Goal: Task Accomplishment & Management: Manage account settings

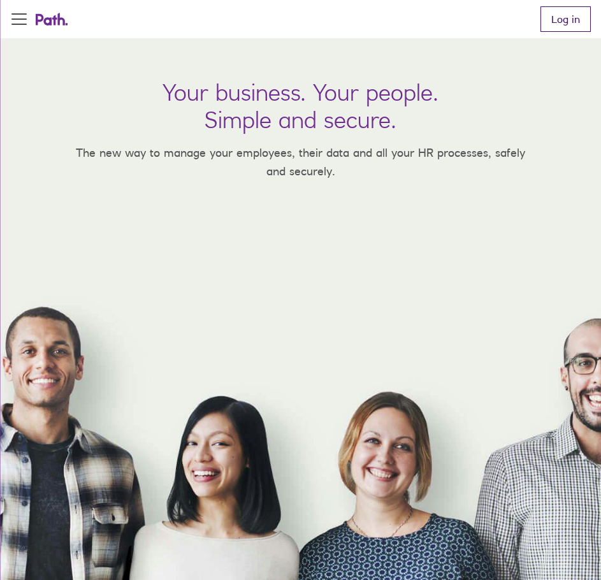
click at [572, 28] on link "Log in" at bounding box center [565, 18] width 50 height 25
click at [558, 25] on link "Log in" at bounding box center [565, 18] width 50 height 25
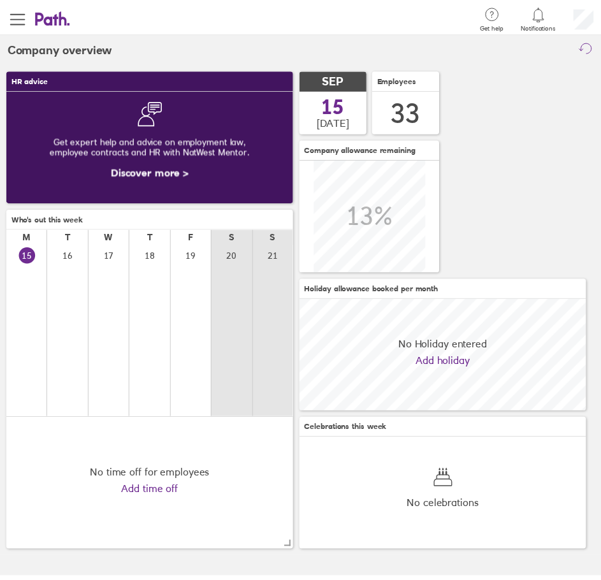
scroll to position [113, 291]
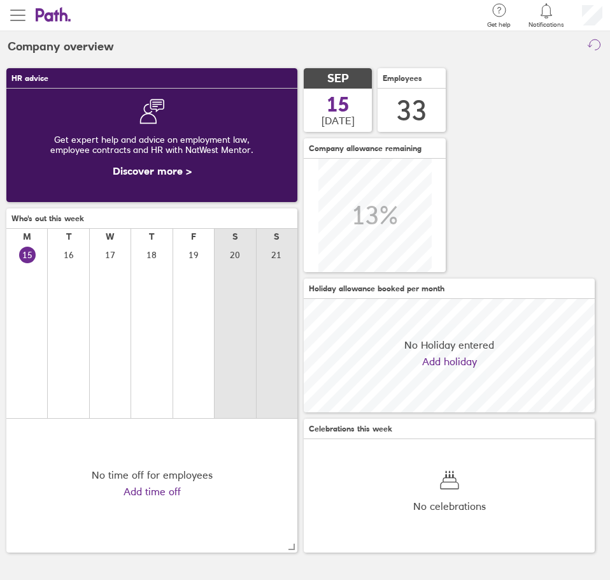
click at [18, 23] on div "Search Employee search Get help FAQs Contact us Notifications My profile Sign o…" at bounding box center [305, 290] width 610 height 580
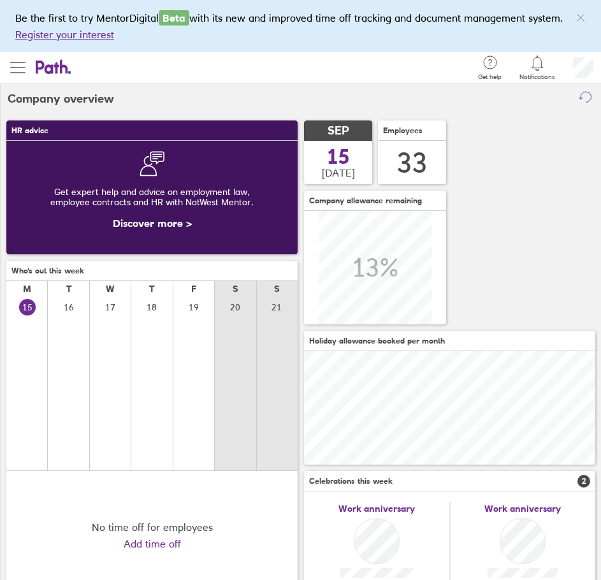
click at [18, 68] on span "button" at bounding box center [17, 67] width 15 height 1
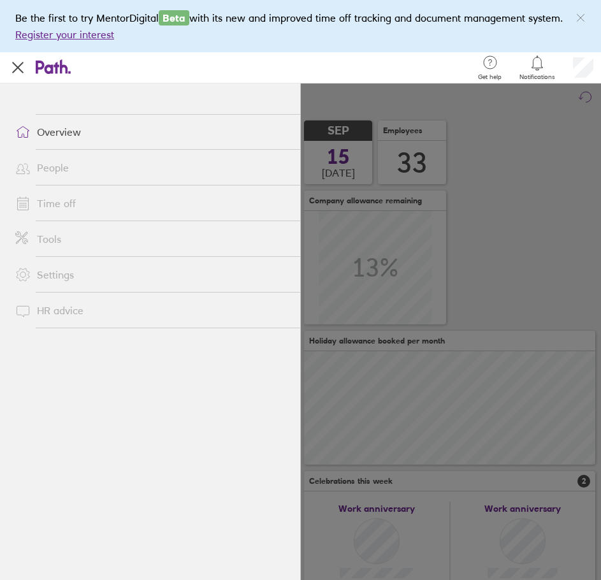
click at [52, 200] on link "Time off" at bounding box center [152, 203] width 295 height 25
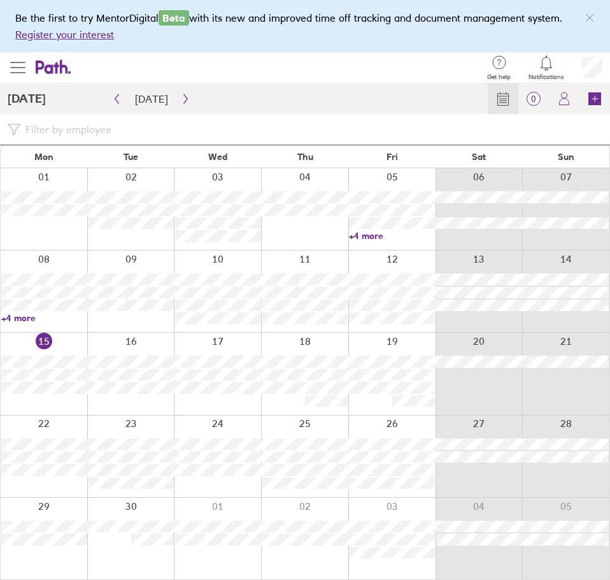
click at [21, 67] on span "button" at bounding box center [17, 67] width 15 height 1
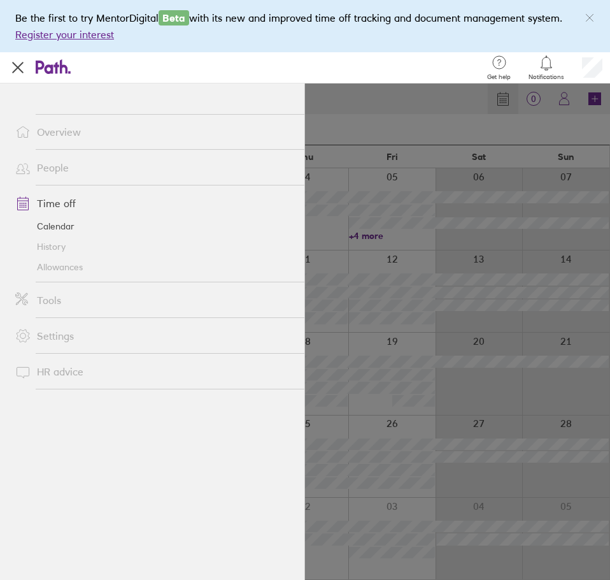
click at [52, 270] on link "Allowances" at bounding box center [155, 267] width 300 height 20
